Goal: Task Accomplishment & Management: Use online tool/utility

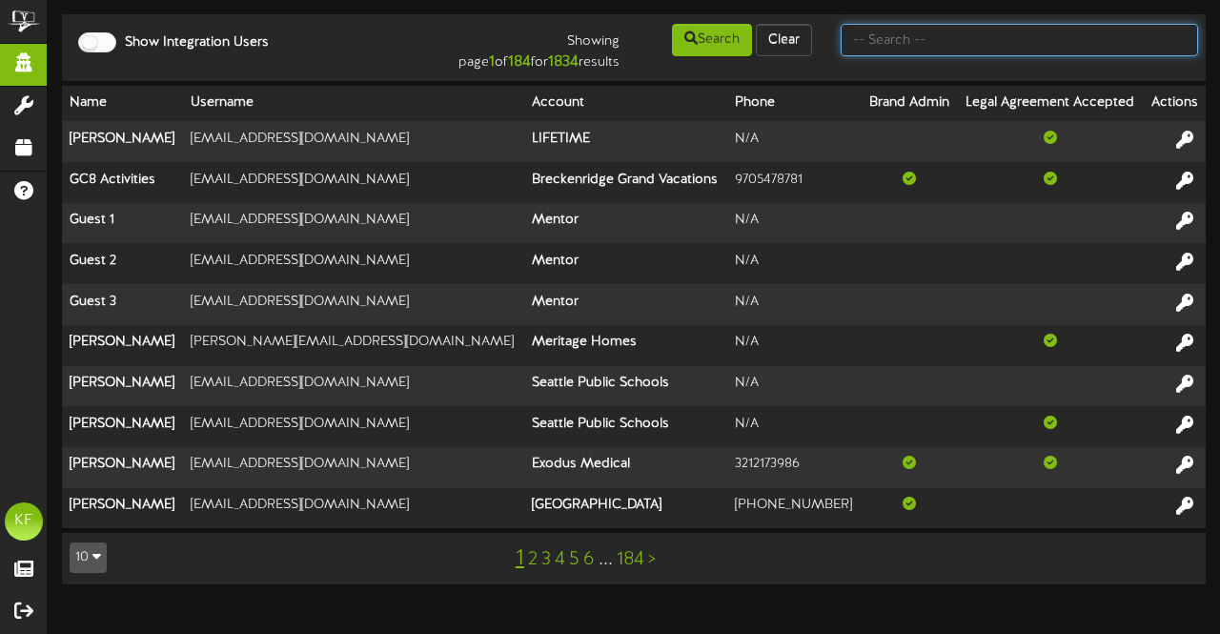
click at [931, 54] on input "text" at bounding box center [1019, 40] width 357 height 32
type input "c"
type input "cam banner"
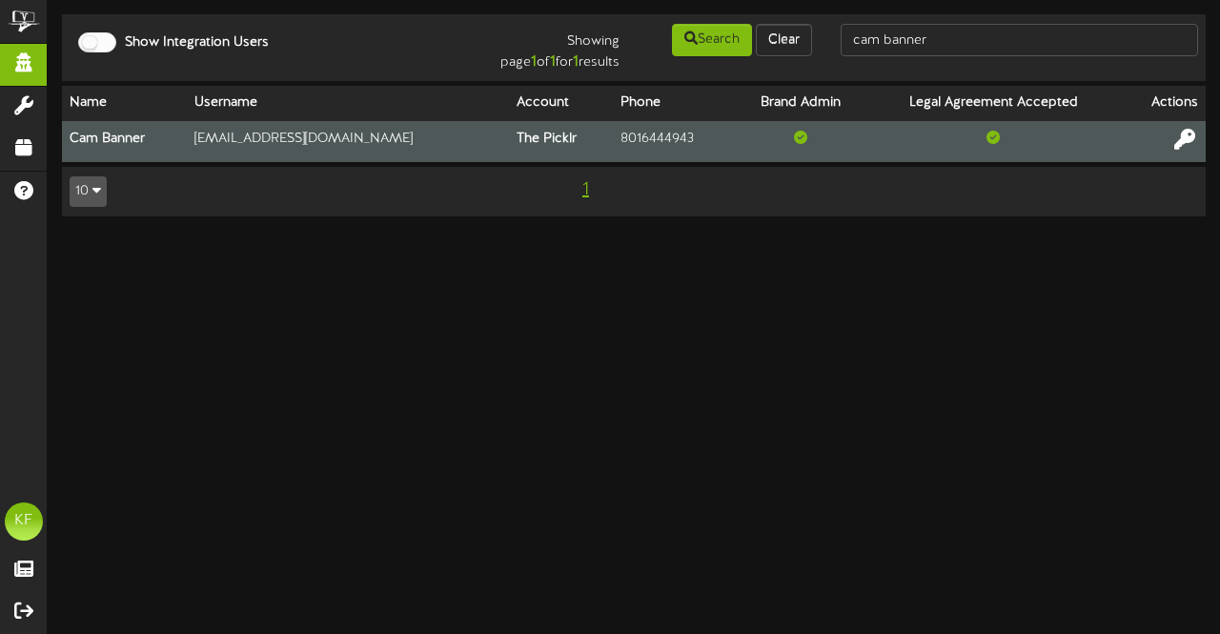
click at [1176, 143] on icon at bounding box center [1184, 138] width 21 height 21
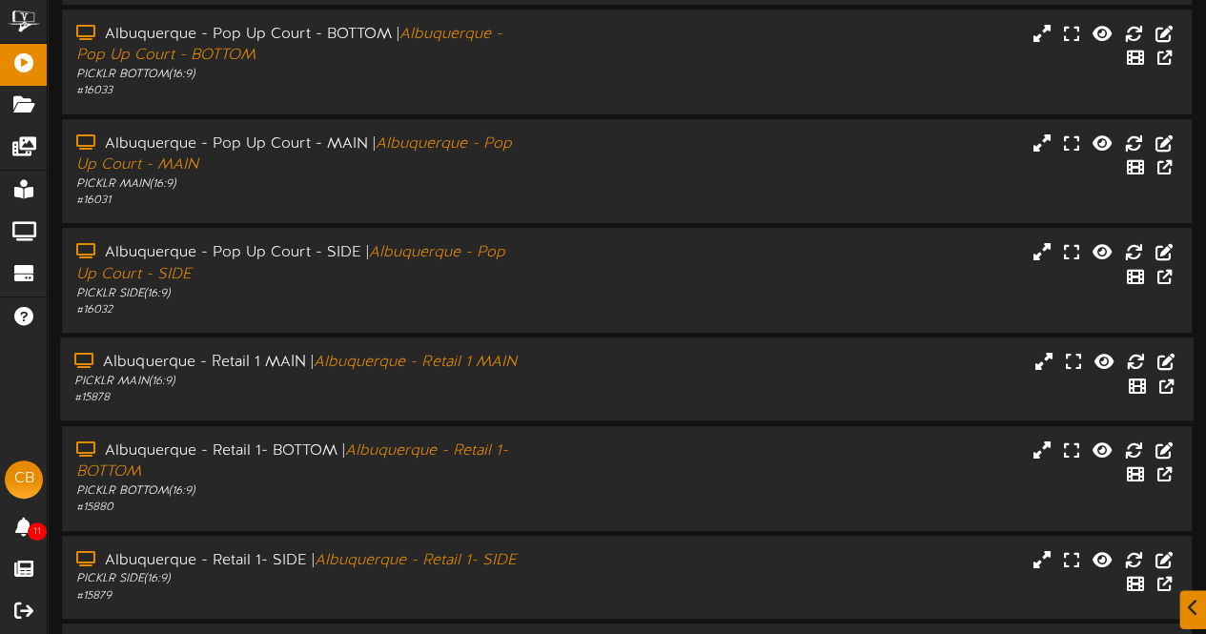
scroll to position [254, 0]
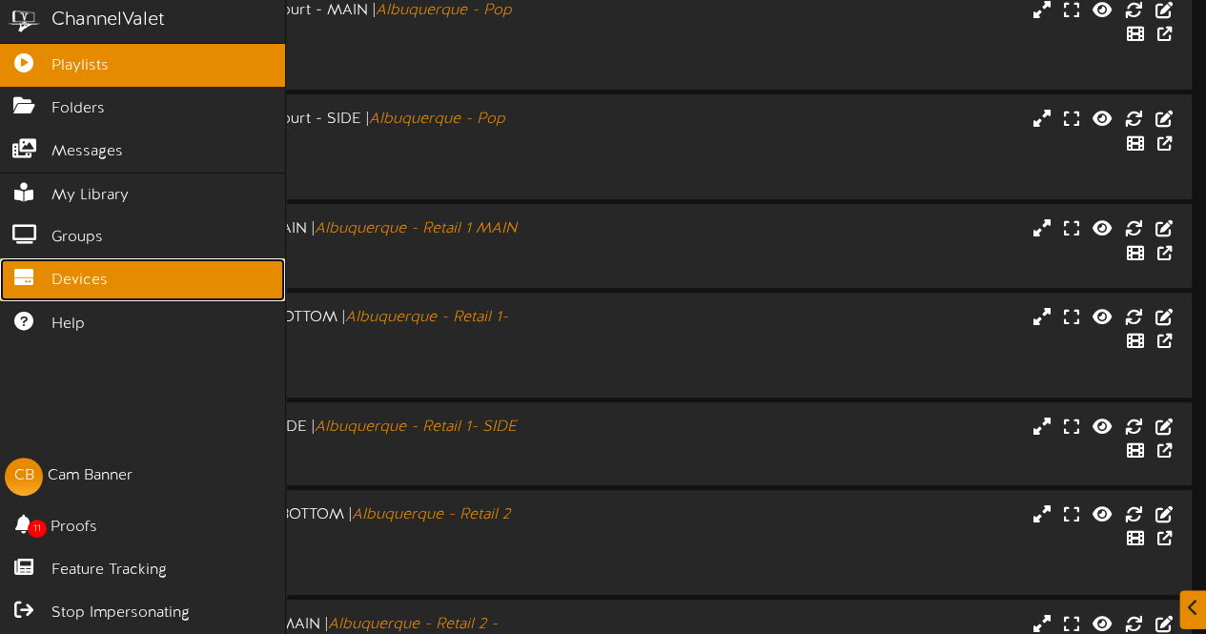
click at [13, 274] on icon at bounding box center [24, 275] width 48 height 14
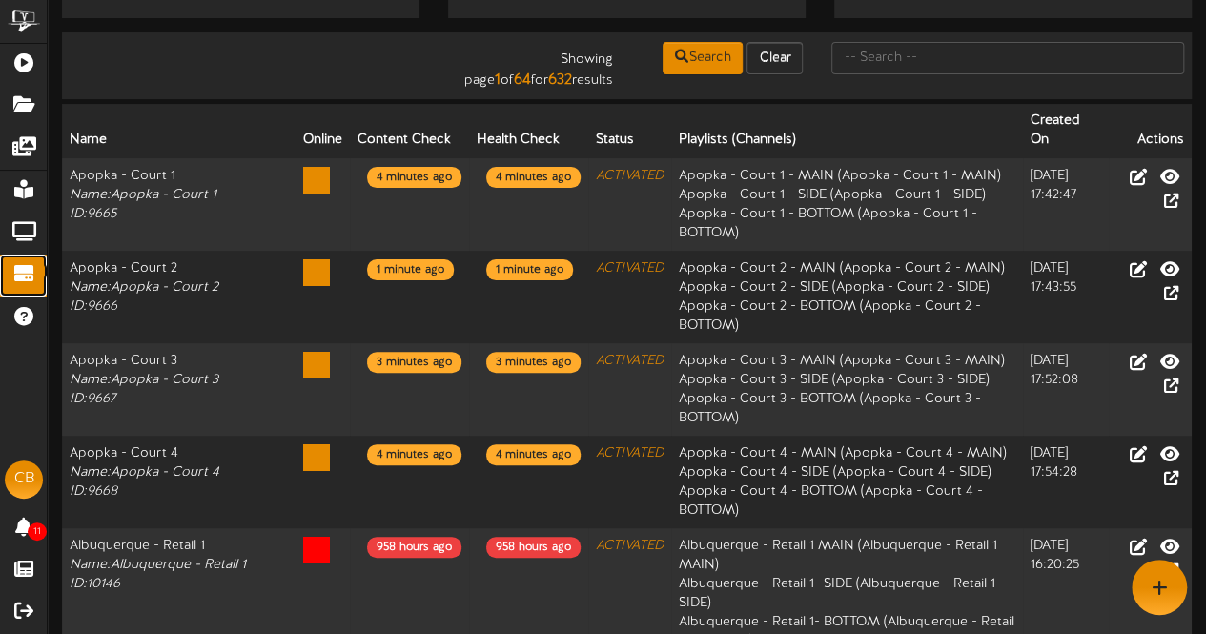
scroll to position [93, 0]
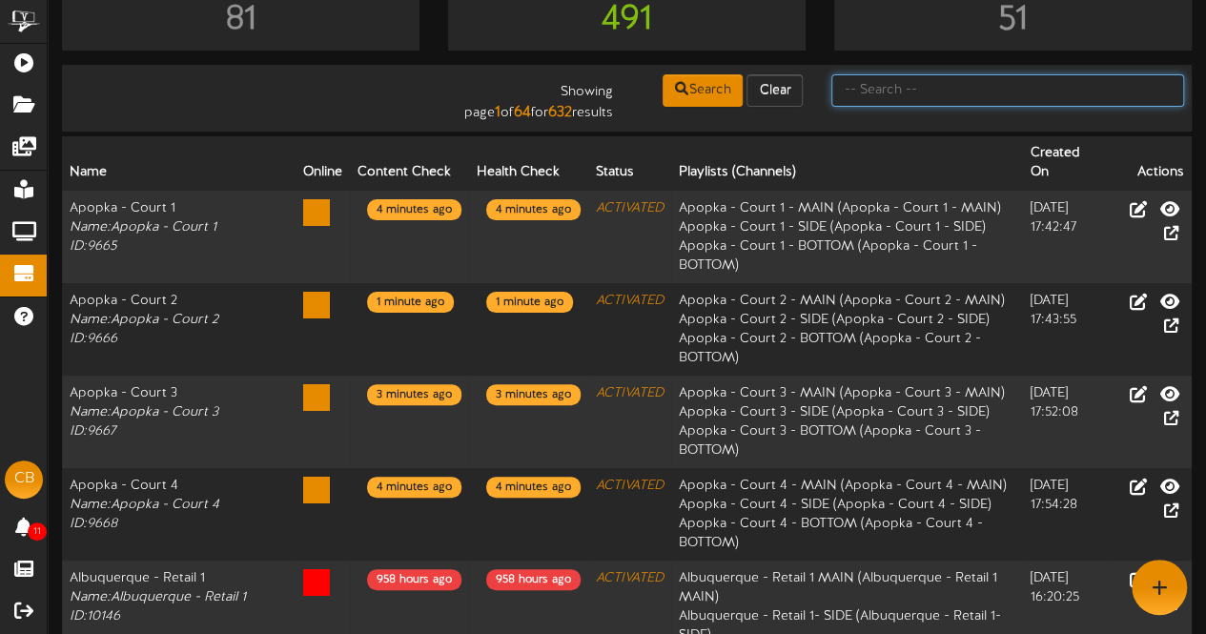
click at [925, 96] on input "text" at bounding box center [1007, 90] width 353 height 32
type input "cumming"
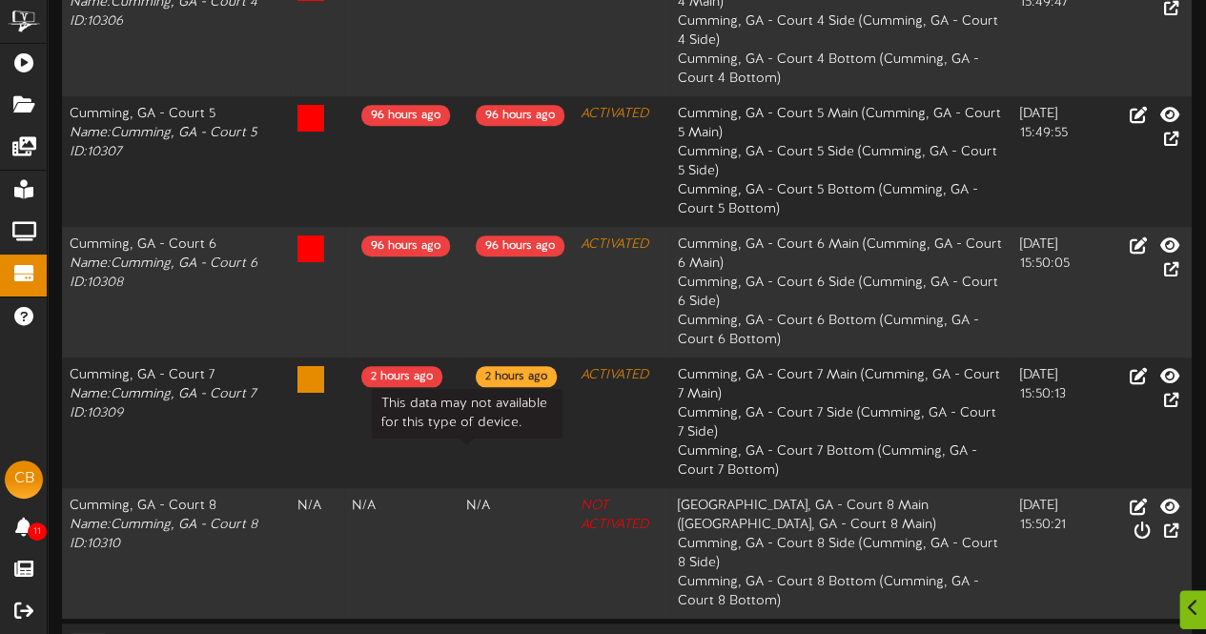
scroll to position [837, 0]
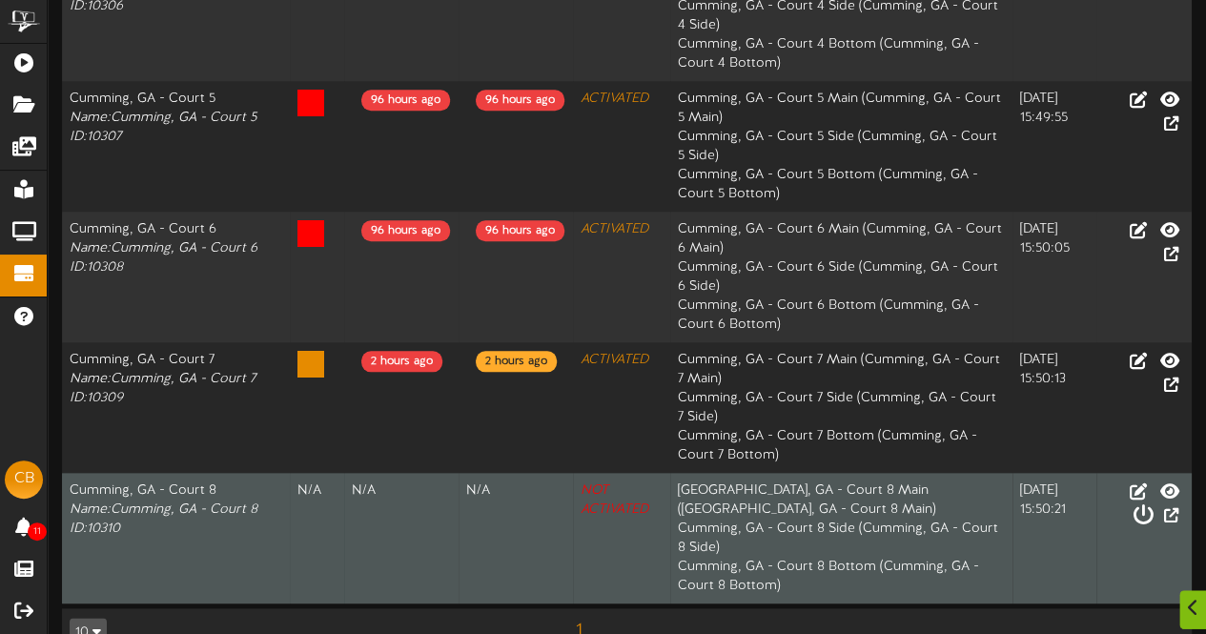
click at [1152, 504] on icon at bounding box center [1141, 514] width 21 height 21
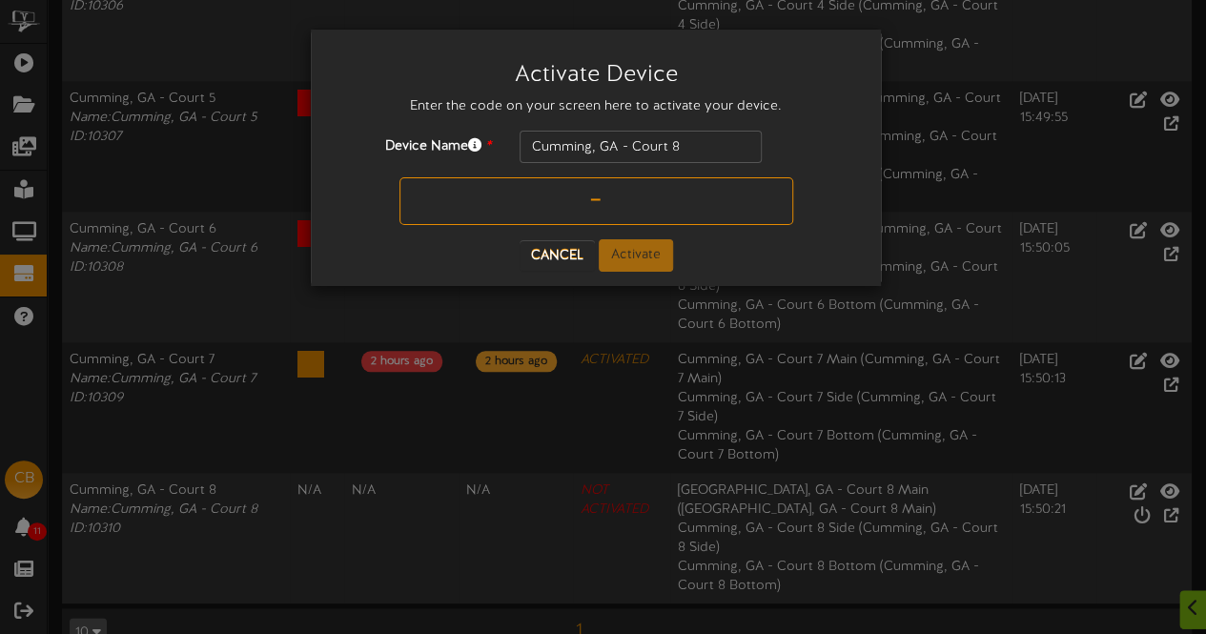
click at [584, 196] on input "text" at bounding box center [596, 201] width 394 height 48
type input "R5MEAF"
click at [631, 258] on button "Activate" at bounding box center [636, 255] width 74 height 32
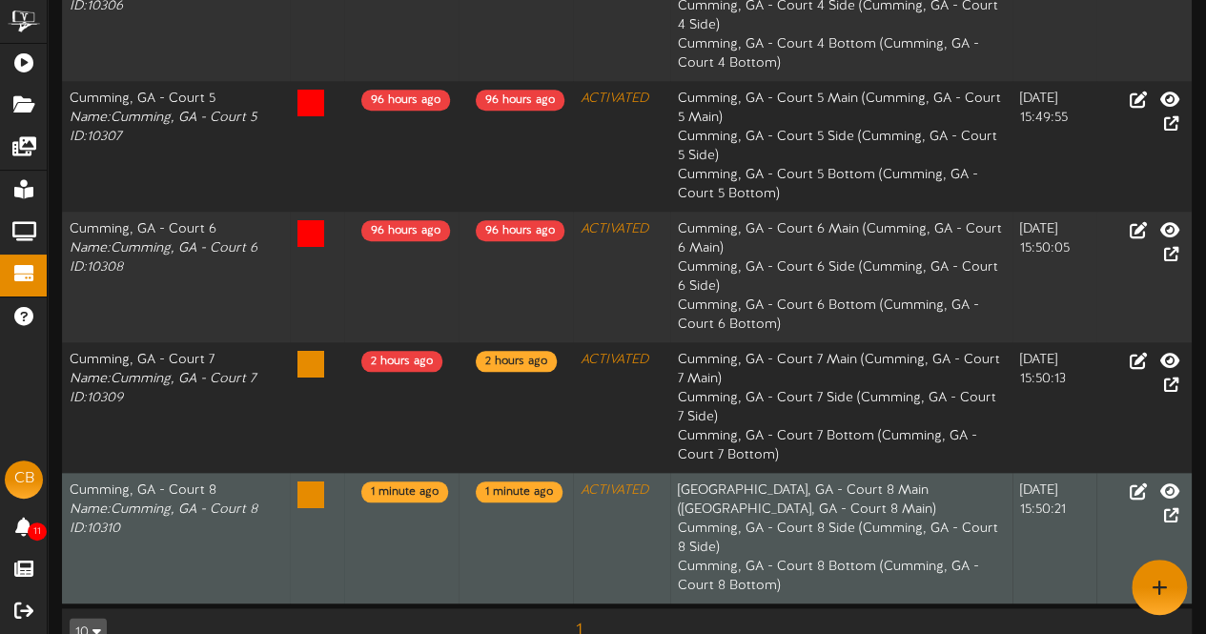
scroll to position [0, 0]
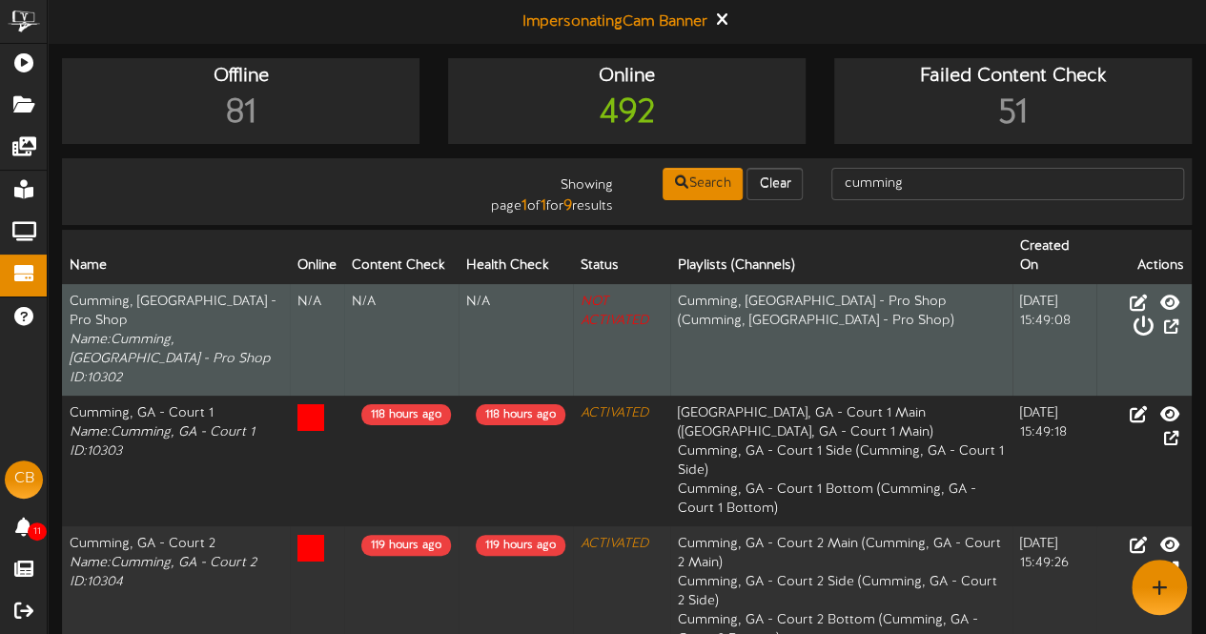
click at [1152, 316] on icon at bounding box center [1141, 326] width 21 height 21
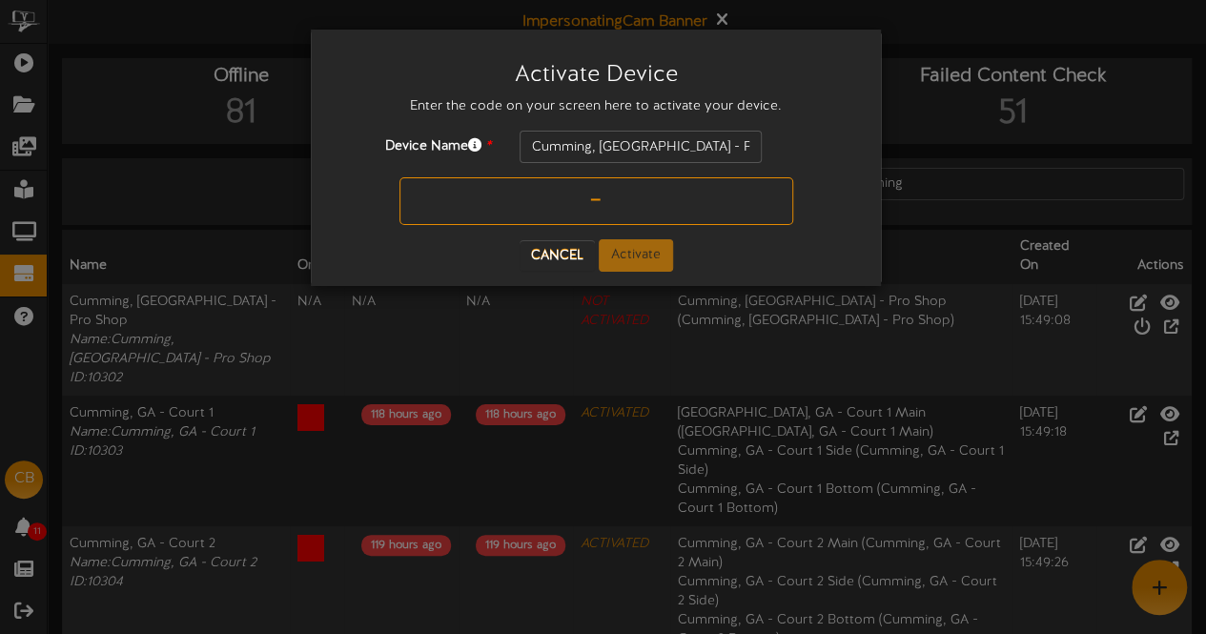
click at [608, 201] on input "text" at bounding box center [596, 201] width 394 height 48
type input "WXWVT6"
click at [644, 263] on button "Activate" at bounding box center [636, 255] width 74 height 32
